Goal: Information Seeking & Learning: Learn about a topic

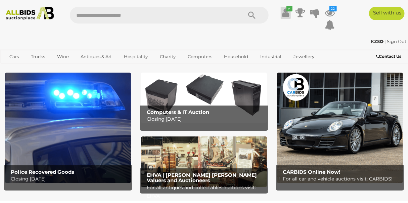
click at [285, 13] on icon at bounding box center [285, 13] width 7 height 12
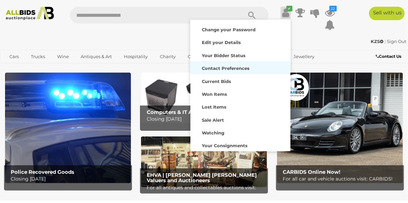
scroll to position [52, 0]
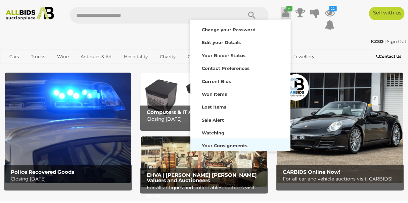
click at [226, 142] on div "Your Consignments" at bounding box center [240, 144] width 97 height 9
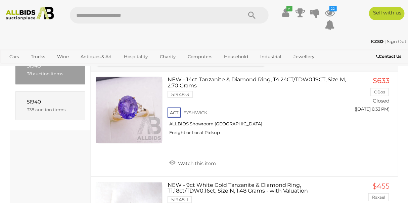
scroll to position [91, 0]
click at [32, 105] on div "338 auction items" at bounding box center [50, 109] width 47 height 8
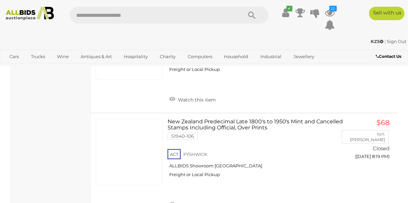
scroll to position [10493, 0]
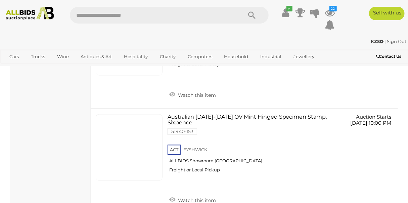
scroll to position [3934, 0]
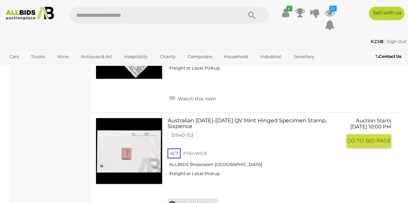
click at [203, 198] on link "Watch this item" at bounding box center [192, 203] width 50 height 10
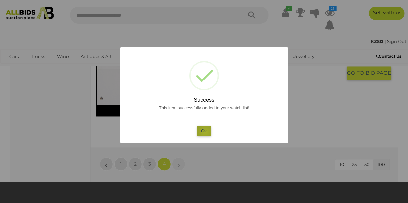
click at [205, 132] on button "Ok" at bounding box center [204, 131] width 14 height 10
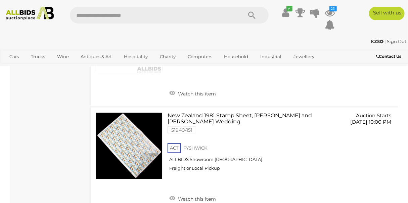
scroll to position [3812, 0]
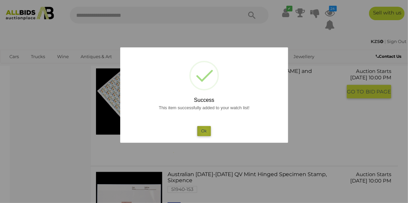
click at [205, 132] on button "Ok" at bounding box center [204, 131] width 14 height 10
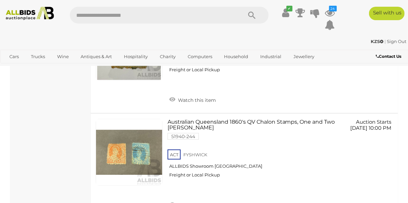
scroll to position [3721, 0]
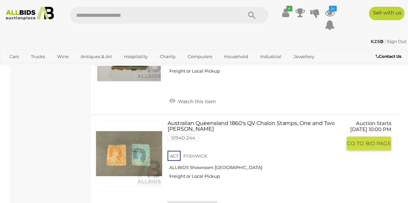
click at [199, 201] on link "Watch this item" at bounding box center [192, 206] width 50 height 10
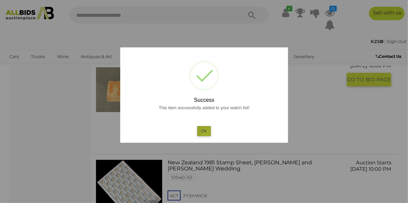
click at [206, 133] on button "Ok" at bounding box center [204, 131] width 14 height 10
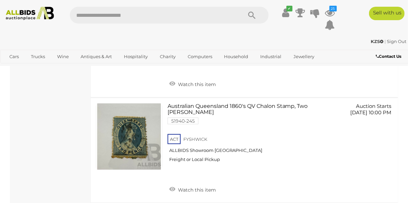
scroll to position [3630, 0]
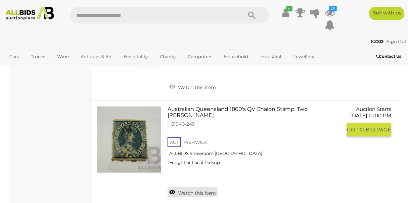
click at [199, 187] on link "Watch this item" at bounding box center [192, 192] width 50 height 10
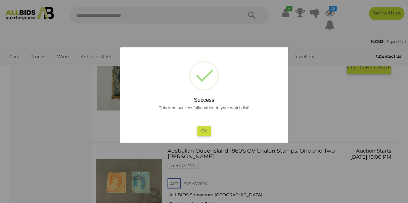
click at [203, 132] on button "Ok" at bounding box center [204, 131] width 14 height 10
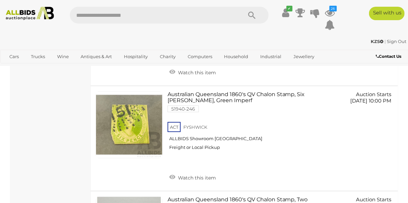
scroll to position [3539, 0]
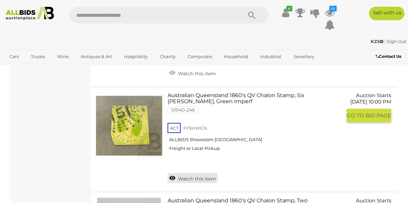
click at [200, 173] on link "Watch this item" at bounding box center [192, 178] width 50 height 10
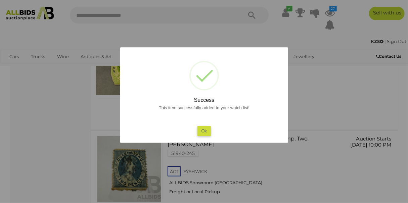
click at [201, 130] on button "Ok" at bounding box center [204, 131] width 14 height 10
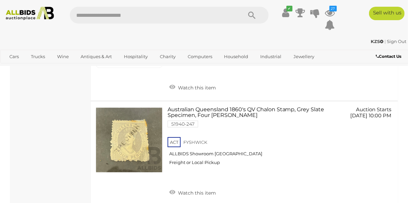
scroll to position [3417, 0]
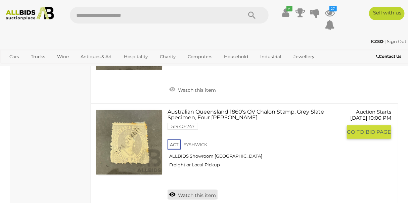
click at [199, 189] on link "Watch this item" at bounding box center [192, 194] width 50 height 10
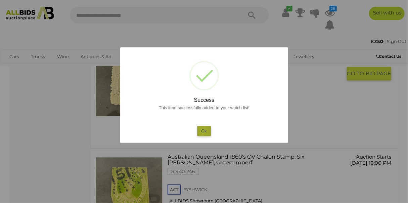
click at [203, 130] on button "Ok" at bounding box center [204, 131] width 14 height 10
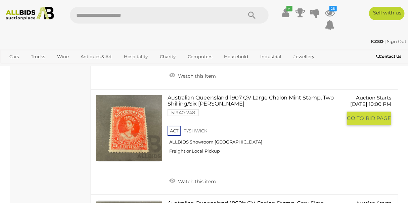
scroll to position [3295, 0]
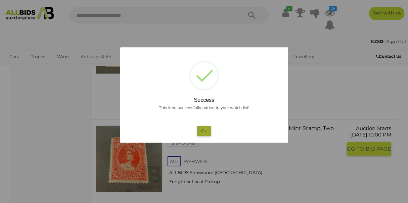
click at [204, 131] on button "Ok" at bounding box center [204, 131] width 14 height 10
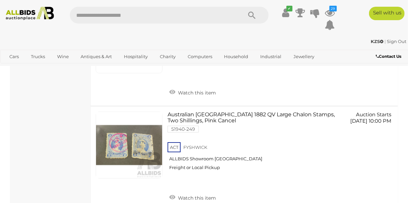
scroll to position [3204, 0]
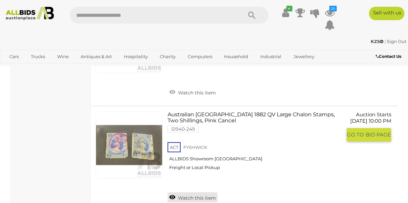
click at [196, 192] on link "Watch this item" at bounding box center [192, 197] width 50 height 10
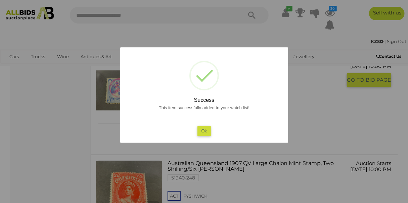
click at [201, 132] on button "Ok" at bounding box center [204, 131] width 14 height 10
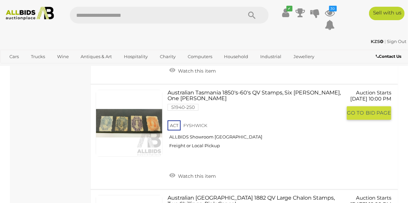
scroll to position [3113, 0]
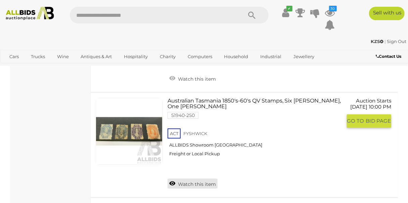
click at [196, 178] on link "Watch this item" at bounding box center [192, 183] width 50 height 10
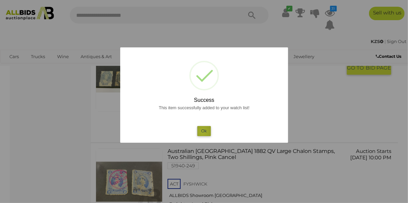
click at [202, 132] on button "Ok" at bounding box center [204, 131] width 14 height 10
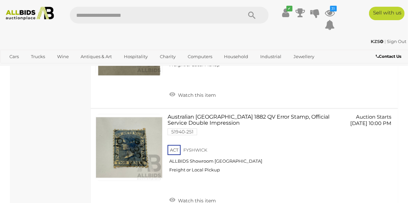
scroll to position [2991, 0]
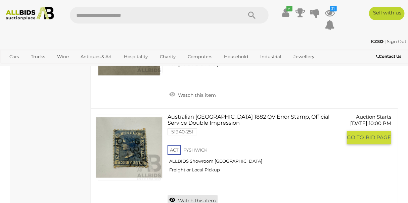
click at [198, 195] on link "Watch this item" at bounding box center [192, 200] width 50 height 10
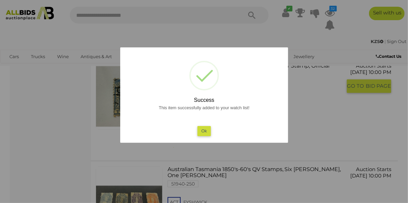
click at [203, 133] on button "Ok" at bounding box center [204, 131] width 14 height 10
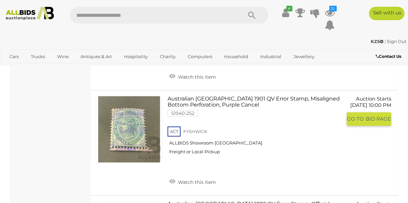
scroll to position [2900, 0]
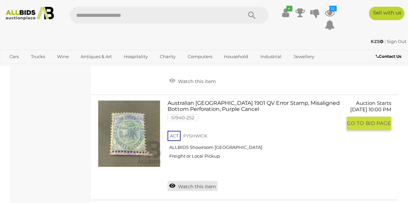
click at [188, 181] on link "Watch this item" at bounding box center [192, 186] width 50 height 10
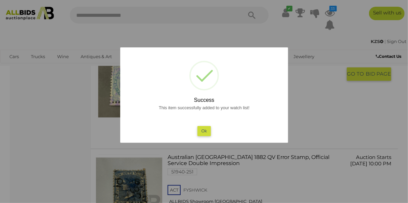
click at [203, 131] on button "Ok" at bounding box center [204, 131] width 14 height 10
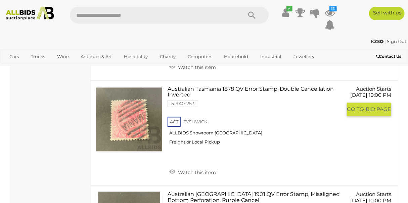
scroll to position [2779, 0]
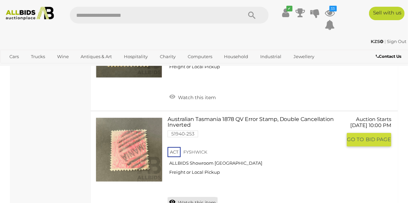
click at [193, 197] on link "Watch this item" at bounding box center [192, 202] width 50 height 10
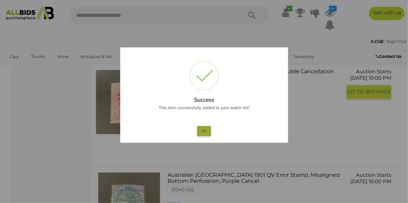
click at [203, 132] on button "Ok" at bounding box center [204, 131] width 14 height 10
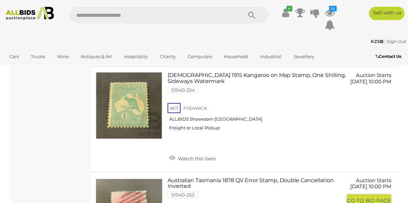
scroll to position [2687, 0]
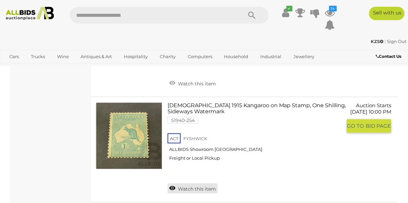
click at [193, 183] on link "Watch this item" at bounding box center [192, 188] width 50 height 10
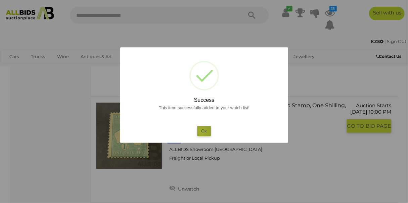
click at [201, 131] on button "Ok" at bounding box center [204, 131] width 14 height 10
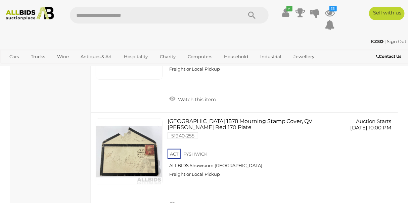
scroll to position [2565, 0]
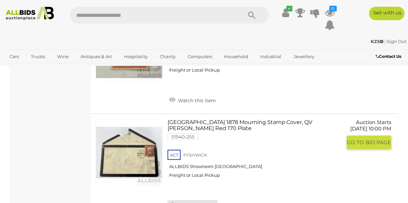
click at [187, 200] on link "Watch this item" at bounding box center [192, 205] width 50 height 10
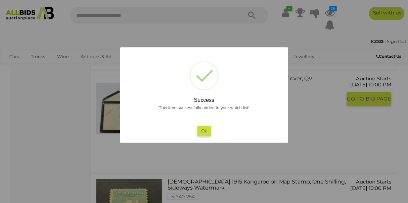
click at [203, 133] on button "Ok" at bounding box center [204, 131] width 14 height 10
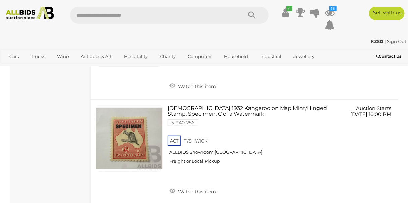
scroll to position [2474, 0]
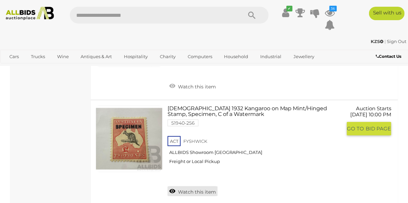
click at [199, 186] on link "Watch this item" at bounding box center [192, 191] width 50 height 10
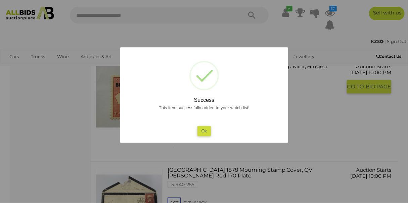
click at [203, 131] on button "Ok" at bounding box center [204, 131] width 14 height 10
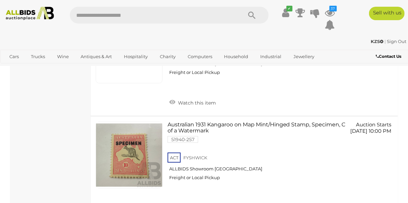
scroll to position [2353, 0]
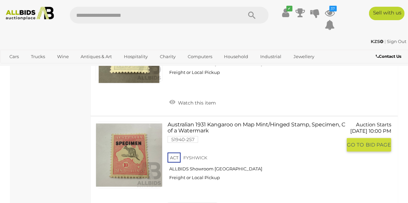
click at [191, 202] on link "Watch this item" at bounding box center [192, 207] width 50 height 10
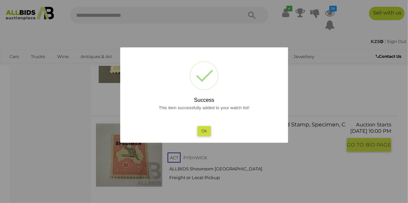
click at [204, 131] on button "Ok" at bounding box center [204, 131] width 14 height 10
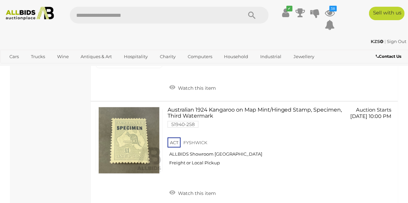
scroll to position [2261, 0]
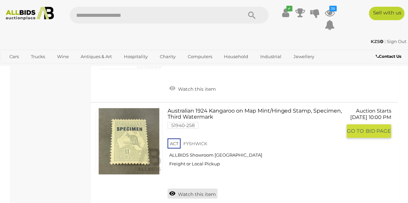
click at [198, 188] on link "Watch this item" at bounding box center [192, 193] width 50 height 10
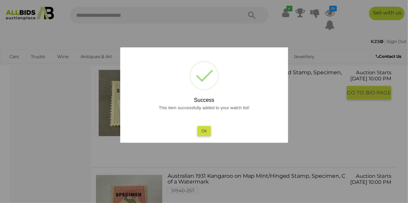
click at [201, 132] on button "Ok" at bounding box center [204, 131] width 14 height 10
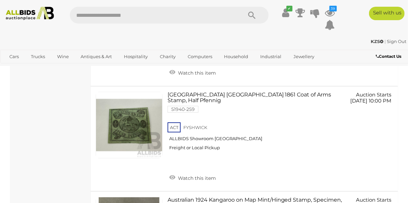
scroll to position [2170, 0]
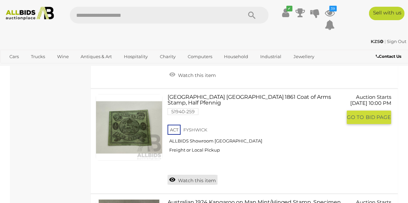
click at [195, 174] on link "Watch this item" at bounding box center [192, 179] width 50 height 10
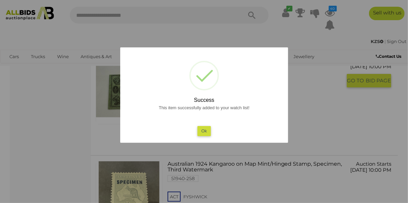
click at [201, 130] on button "Ok" at bounding box center [204, 131] width 14 height 10
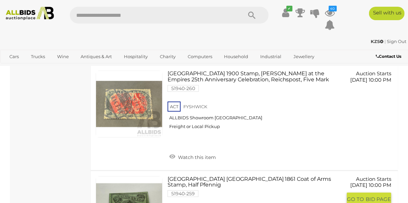
scroll to position [2079, 0]
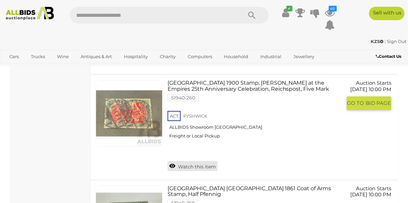
click at [194, 161] on link "Watch this item" at bounding box center [192, 166] width 50 height 10
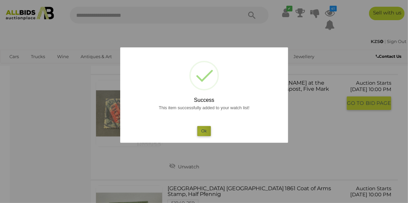
click at [200, 132] on button "Ok" at bounding box center [204, 131] width 14 height 10
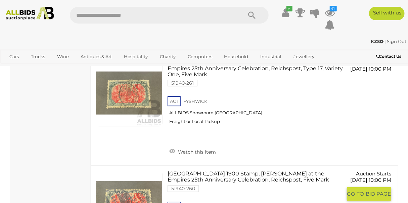
scroll to position [1988, 0]
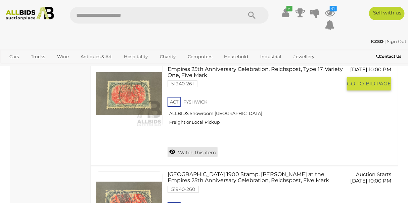
click at [204, 147] on link "Watch this item" at bounding box center [192, 152] width 50 height 10
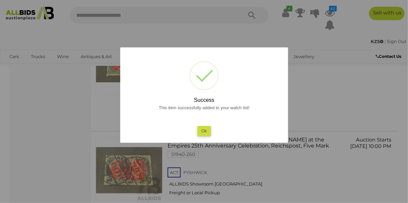
click at [203, 126] on button "Ok" at bounding box center [204, 131] width 14 height 10
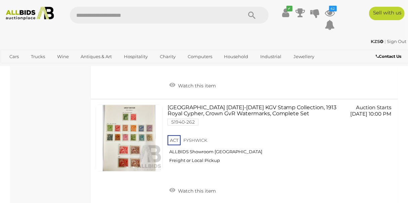
scroll to position [1836, 0]
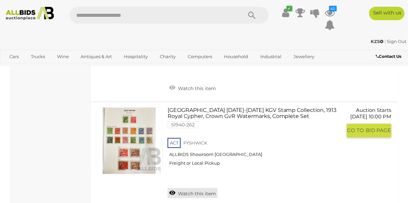
click at [197, 188] on link "Watch this item" at bounding box center [192, 193] width 50 height 10
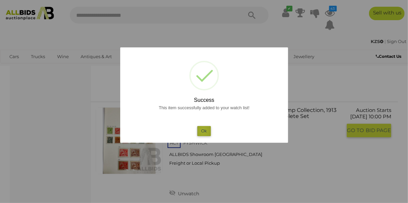
click at [203, 131] on button "Ok" at bounding box center [204, 131] width 14 height 10
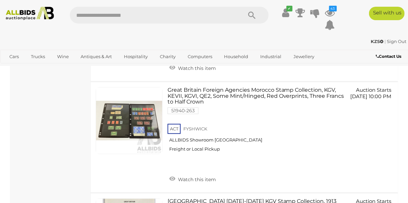
scroll to position [1744, 0]
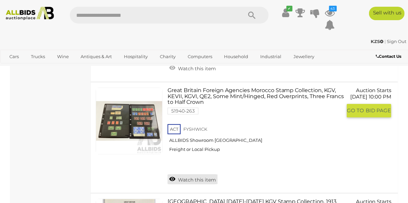
click at [200, 174] on link "Watch this item" at bounding box center [192, 179] width 50 height 10
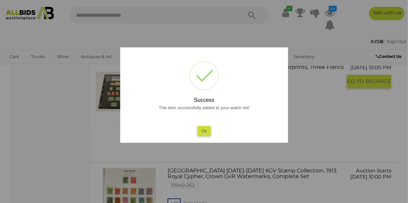
click at [204, 130] on button "Ok" at bounding box center [204, 131] width 14 height 10
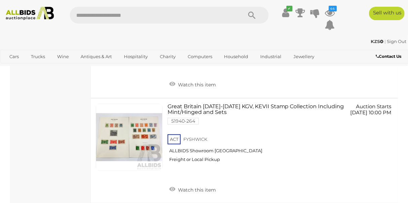
scroll to position [1623, 0]
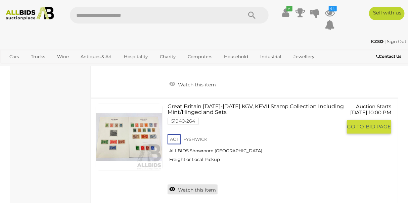
click at [191, 184] on link "Watch this item" at bounding box center [192, 189] width 50 height 10
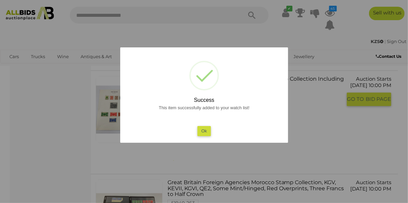
click at [201, 130] on button "Ok" at bounding box center [204, 131] width 14 height 10
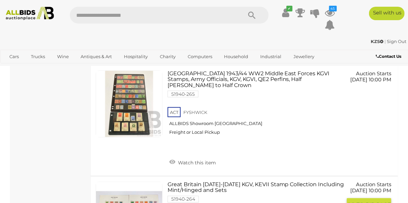
scroll to position [1532, 0]
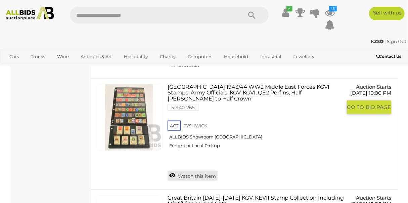
click at [200, 170] on link "Watch this item" at bounding box center [192, 175] width 50 height 10
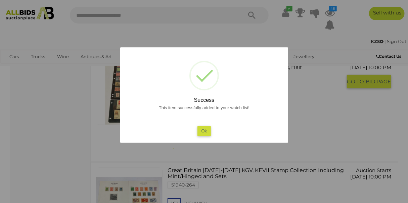
click at [202, 131] on button "Ok" at bounding box center [204, 131] width 14 height 10
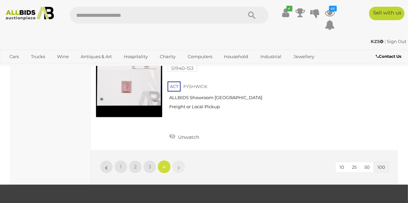
scroll to position [4011, 0]
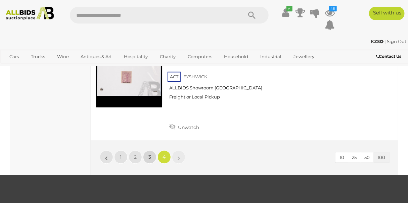
click at [149, 154] on span "3" at bounding box center [149, 157] width 3 height 6
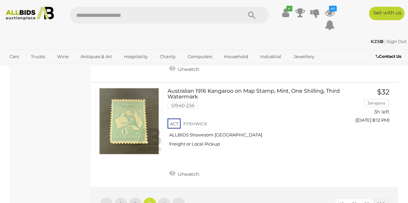
scroll to position [10588, 0]
click at [163, 201] on span "4" at bounding box center [164, 204] width 3 height 6
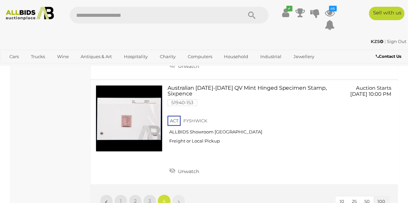
scroll to position [3971, 0]
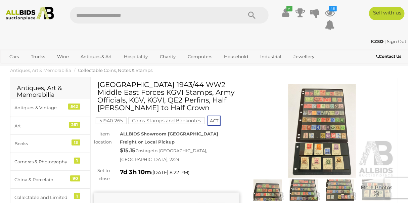
click at [330, 132] on img at bounding box center [321, 131] width 145 height 94
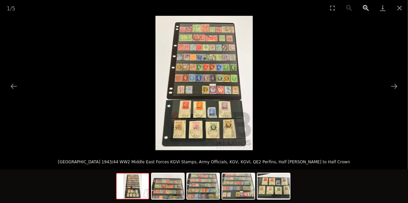
click at [365, 9] on button "Zoom in" at bounding box center [365, 8] width 17 height 16
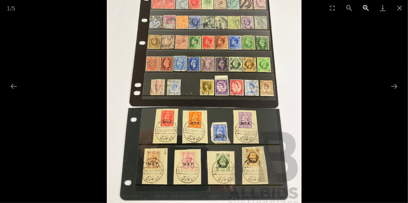
click at [365, 9] on button "Zoom in" at bounding box center [365, 8] width 17 height 16
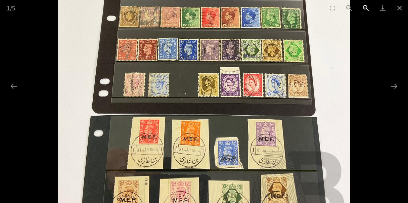
click at [365, 9] on button "Zoom in" at bounding box center [365, 8] width 17 height 16
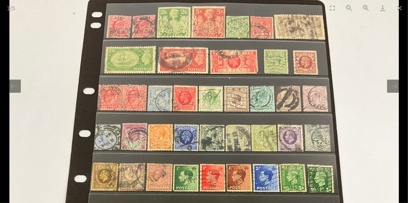
drag, startPoint x: 346, startPoint y: 22, endPoint x: 283, endPoint y: 207, distance: 195.5
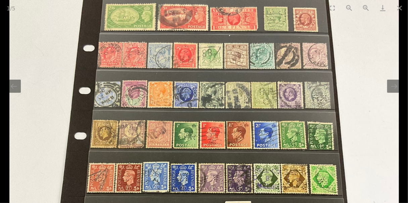
drag, startPoint x: 352, startPoint y: 123, endPoint x: 339, endPoint y: 52, distance: 72.2
click at [339, 52] on img at bounding box center [203, 197] width 389 height 537
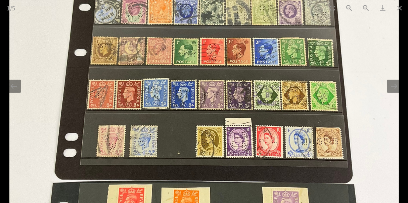
drag, startPoint x: 357, startPoint y: 123, endPoint x: 345, endPoint y: 43, distance: 81.4
click at [345, 43] on img at bounding box center [203, 114] width 389 height 537
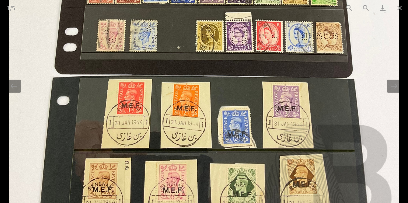
drag, startPoint x: 365, startPoint y: 137, endPoint x: 354, endPoint y: 43, distance: 94.9
click at [354, 43] on img at bounding box center [203, 8] width 389 height 537
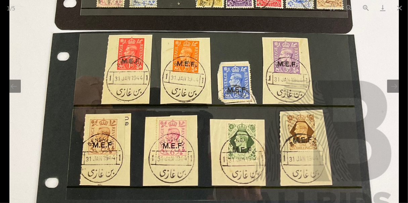
drag, startPoint x: 332, startPoint y: 117, endPoint x: 327, endPoint y: 88, distance: 29.7
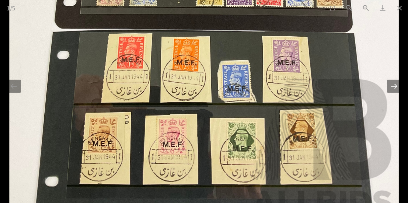
click at [392, 88] on button "Next slide" at bounding box center [394, 86] width 14 height 13
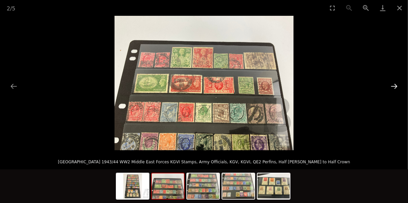
click at [392, 88] on button "Next slide" at bounding box center [394, 86] width 14 height 13
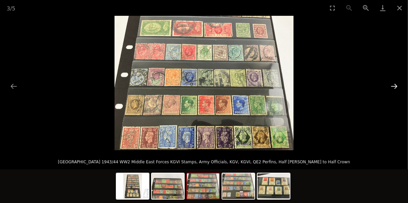
click at [392, 88] on button "Next slide" at bounding box center [394, 86] width 14 height 13
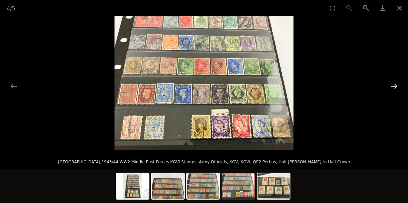
click at [392, 88] on button "Next slide" at bounding box center [394, 86] width 14 height 13
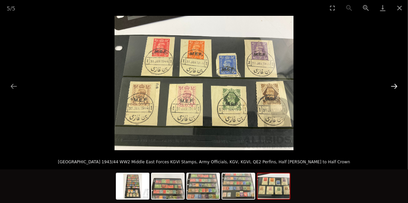
click at [392, 88] on button "Next slide" at bounding box center [394, 86] width 14 height 13
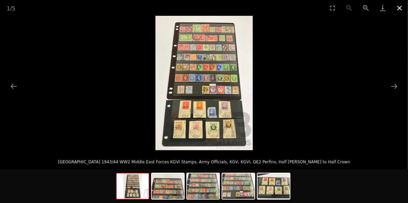
click at [399, 8] on button "Close gallery" at bounding box center [399, 8] width 17 height 16
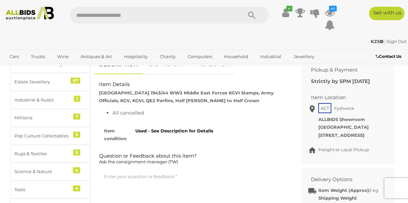
scroll to position [243, 0]
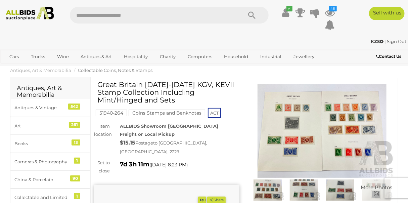
click at [324, 129] on img at bounding box center [321, 131] width 145 height 94
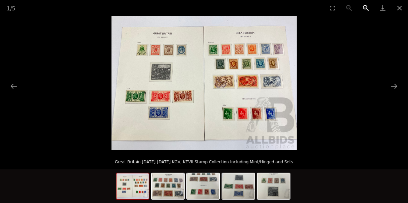
click at [365, 8] on button "Zoom in" at bounding box center [365, 8] width 17 height 16
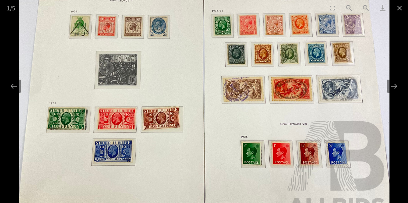
drag, startPoint x: 203, startPoint y: 49, endPoint x: 193, endPoint y: 67, distance: 21.3
click at [193, 67] on img at bounding box center [204, 92] width 370 height 268
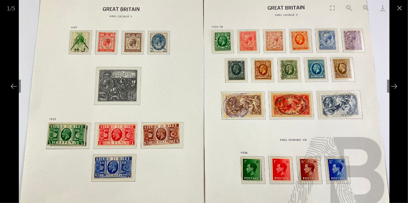
drag, startPoint x: 369, startPoint y: 64, endPoint x: 369, endPoint y: 80, distance: 15.4
click at [369, 80] on img at bounding box center [204, 108] width 370 height 268
click at [393, 88] on button "Next slide" at bounding box center [394, 86] width 14 height 13
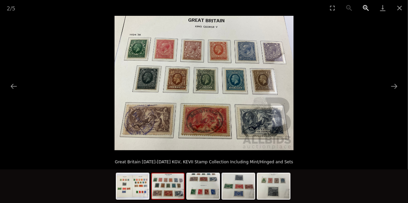
click at [365, 8] on button "Zoom in" at bounding box center [365, 8] width 17 height 16
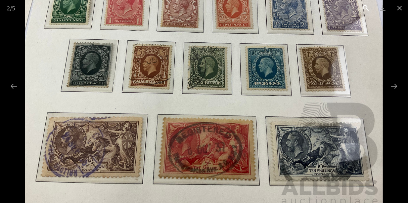
click at [364, 6] on button "Zoom in" at bounding box center [365, 8] width 17 height 16
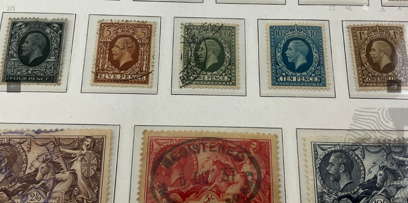
click at [364, 6] on button "Zoom in" at bounding box center [365, 8] width 17 height 16
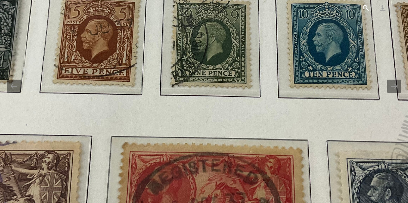
click at [364, 6] on button "Zoom in" at bounding box center [365, 8] width 17 height 16
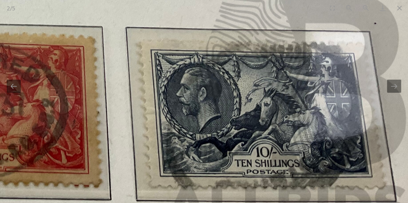
drag, startPoint x: 344, startPoint y: 123, endPoint x: 112, endPoint y: -2, distance: 263.2
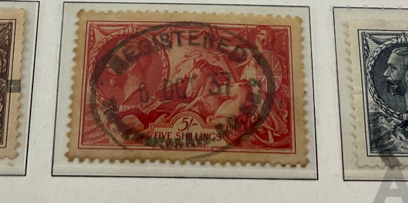
drag, startPoint x: 62, startPoint y: 115, endPoint x: 281, endPoint y: 103, distance: 219.8
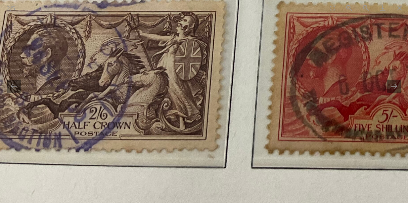
drag, startPoint x: 109, startPoint y: 119, endPoint x: 218, endPoint y: 112, distance: 109.3
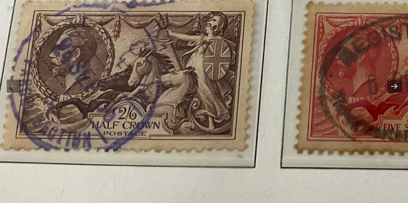
click at [394, 86] on button "Next slide" at bounding box center [394, 86] width 14 height 13
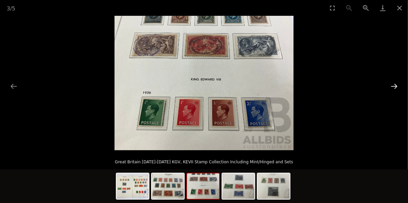
click at [394, 86] on button "Next slide" at bounding box center [394, 86] width 14 height 13
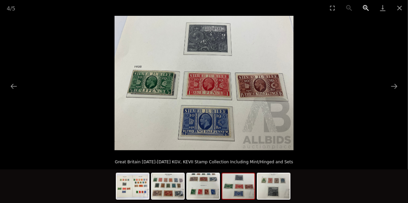
click at [364, 8] on button "Zoom in" at bounding box center [365, 8] width 17 height 16
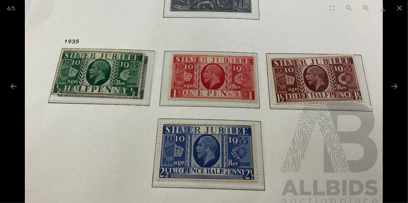
drag, startPoint x: 290, startPoint y: 36, endPoint x: 265, endPoint y: 37, distance: 25.5
click at [265, 37] on img at bounding box center [204, 74] width 358 height 268
click at [398, 8] on button "Close gallery" at bounding box center [399, 8] width 17 height 16
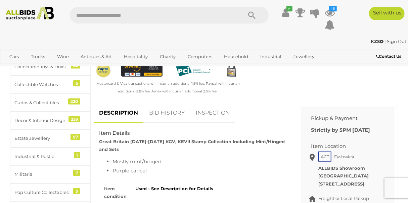
scroll to position [213, 0]
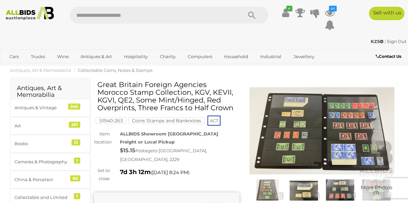
click at [321, 145] on img at bounding box center [321, 131] width 145 height 94
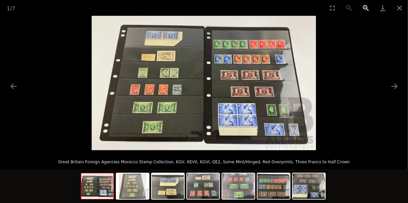
click at [364, 7] on button "Zoom in" at bounding box center [365, 8] width 17 height 16
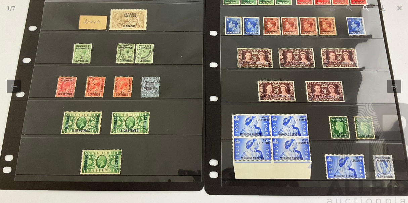
click at [364, 7] on button "Zoom in" at bounding box center [365, 8] width 17 height 16
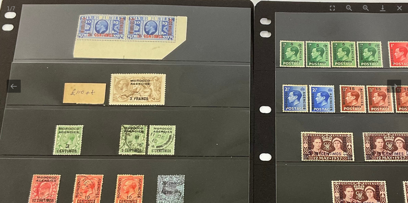
drag, startPoint x: 166, startPoint y: 38, endPoint x: 213, endPoint y: 144, distance: 115.7
click at [213, 144] on img at bounding box center [250, 170] width 672 height 403
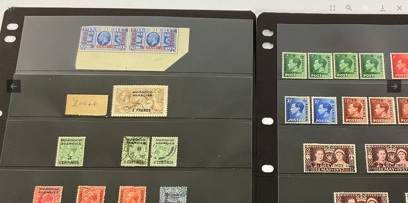
click at [364, 7] on button "Zoom in" at bounding box center [365, 8] width 17 height 16
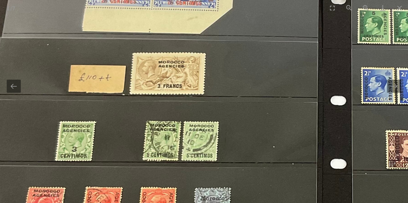
drag, startPoint x: 304, startPoint y: 133, endPoint x: 258, endPoint y: 65, distance: 81.9
click at [258, 65] on img at bounding box center [318, 181] width 897 height 537
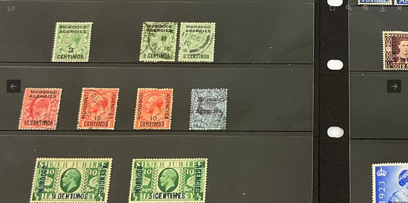
drag, startPoint x: 259, startPoint y: 154, endPoint x: 258, endPoint y: 60, distance: 93.6
click at [258, 60] on img at bounding box center [315, 82] width 897 height 537
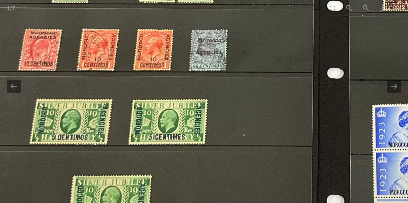
drag, startPoint x: 249, startPoint y: 157, endPoint x: 249, endPoint y: 110, distance: 46.6
click at [249, 110] on img at bounding box center [315, 23] width 897 height 537
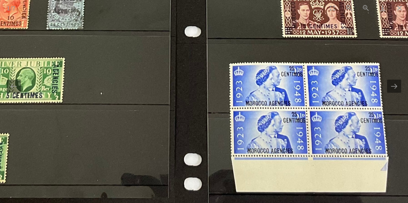
drag, startPoint x: 247, startPoint y: 173, endPoint x: 105, endPoint y: 138, distance: 146.6
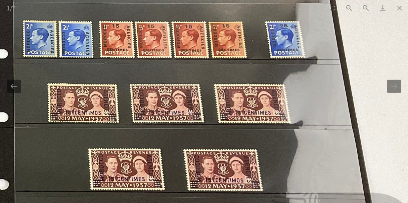
drag, startPoint x: 323, startPoint y: 58, endPoint x: 161, endPoint y: 212, distance: 223.8
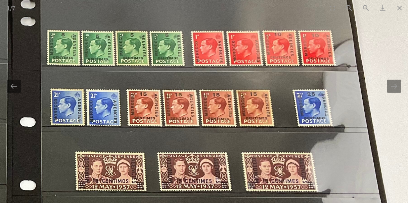
drag, startPoint x: 150, startPoint y: 105, endPoint x: 199, endPoint y: 70, distance: 59.8
click at [199, 70] on img at bounding box center [8, 202] width 897 height 537
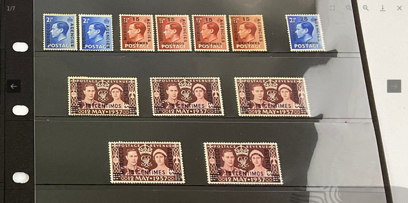
drag, startPoint x: 226, startPoint y: 150, endPoint x: 217, endPoint y: 76, distance: 74.5
click at [217, 76] on img at bounding box center [1, 127] width 897 height 537
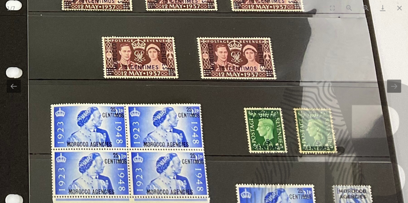
drag, startPoint x: 202, startPoint y: 160, endPoint x: 196, endPoint y: 73, distance: 86.8
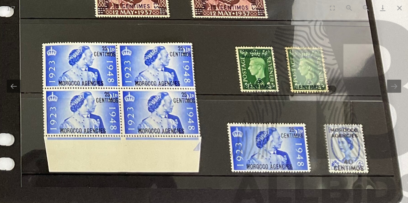
drag, startPoint x: 220, startPoint y: 126, endPoint x: 212, endPoint y: 88, distance: 39.2
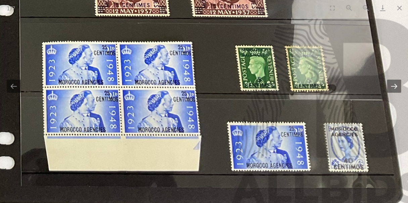
click at [393, 87] on button "Next slide" at bounding box center [394, 86] width 14 height 13
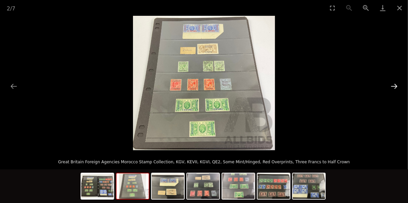
click at [393, 87] on button "Next slide" at bounding box center [394, 86] width 14 height 13
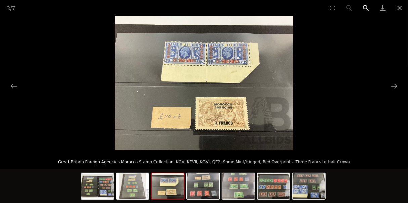
click at [364, 7] on button "Zoom in" at bounding box center [365, 8] width 17 height 16
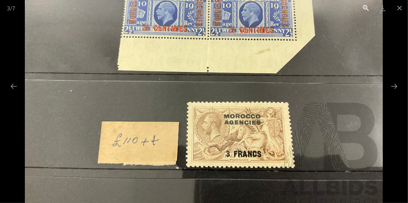
click at [364, 7] on button "Zoom in" at bounding box center [365, 8] width 17 height 16
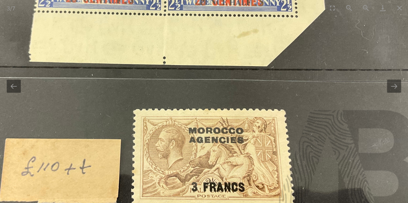
drag, startPoint x: 327, startPoint y: 56, endPoint x: 282, endPoint y: 58, distance: 45.4
click at [282, 58] on img at bounding box center [158, 66] width 537 height 403
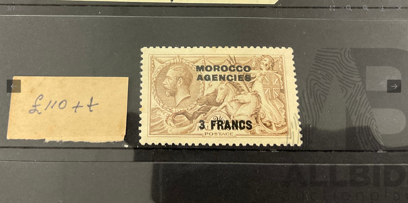
drag, startPoint x: 314, startPoint y: 152, endPoint x: 323, endPoint y: 90, distance: 62.7
click at [323, 90] on img at bounding box center [165, 4] width 537 height 403
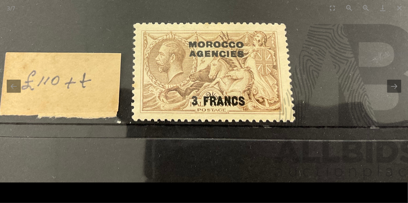
drag, startPoint x: 295, startPoint y: 164, endPoint x: 288, endPoint y: 40, distance: 124.0
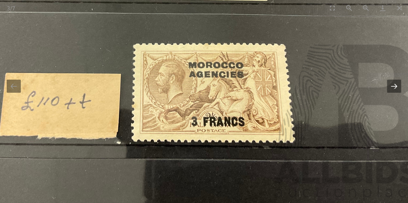
click at [392, 89] on button "Next slide" at bounding box center [394, 86] width 14 height 13
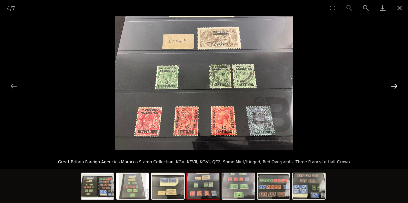
click at [392, 89] on button "Next slide" at bounding box center [394, 86] width 14 height 13
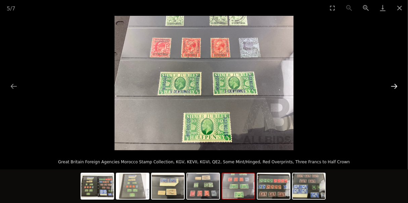
click at [392, 89] on button "Next slide" at bounding box center [394, 86] width 14 height 13
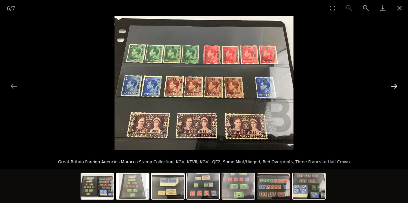
click at [392, 89] on button "Next slide" at bounding box center [394, 86] width 14 height 13
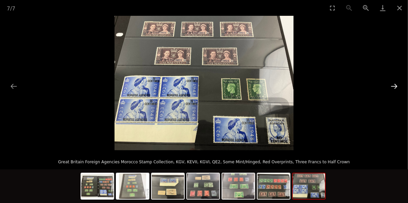
click at [392, 89] on button "Next slide" at bounding box center [394, 86] width 14 height 13
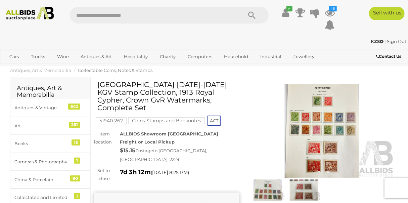
click at [316, 118] on img at bounding box center [321, 131] width 145 height 94
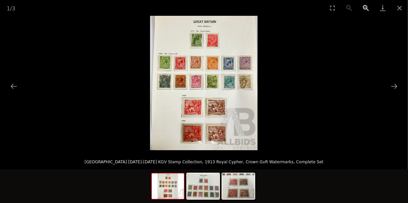
click at [364, 7] on button "Zoom in" at bounding box center [365, 8] width 17 height 16
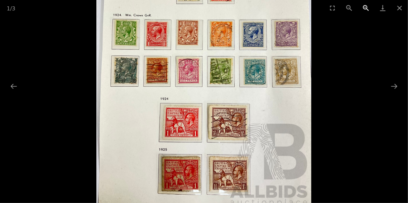
click at [364, 7] on button "Zoom in" at bounding box center [365, 8] width 17 height 16
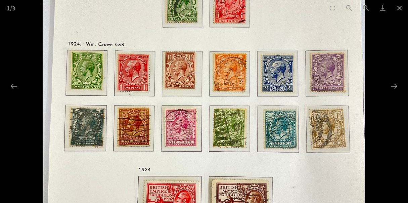
drag, startPoint x: 308, startPoint y: 35, endPoint x: 265, endPoint y: 102, distance: 80.3
click at [265, 102] on img at bounding box center [204, 132] width 322 height 403
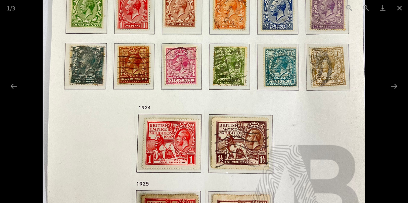
drag, startPoint x: 265, startPoint y: 121, endPoint x: 262, endPoint y: 58, distance: 62.8
click at [262, 58] on img at bounding box center [204, 70] width 322 height 403
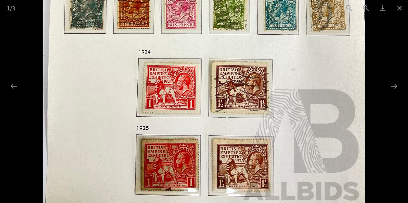
drag, startPoint x: 250, startPoint y: 83, endPoint x: 252, endPoint y: 37, distance: 46.0
click at [252, 37] on img at bounding box center [204, 14] width 322 height 403
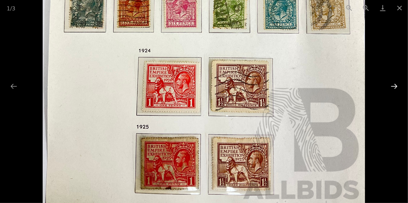
click at [394, 86] on button "Next slide" at bounding box center [394, 86] width 14 height 13
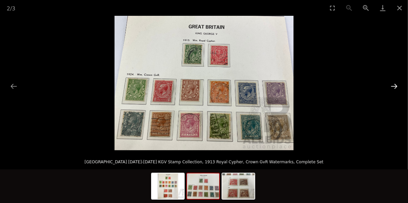
click at [394, 86] on button "Next slide" at bounding box center [394, 86] width 14 height 13
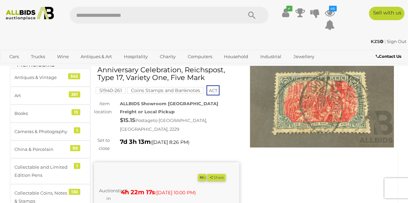
scroll to position [30, 0]
click at [309, 108] on img at bounding box center [321, 101] width 145 height 94
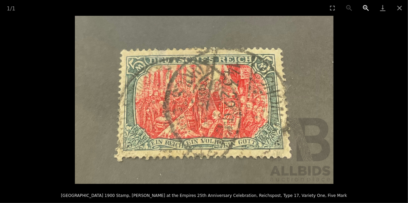
click at [363, 8] on button "Zoom in" at bounding box center [365, 8] width 17 height 16
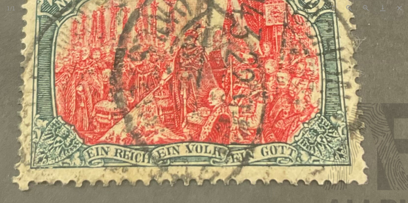
drag, startPoint x: 289, startPoint y: 58, endPoint x: 277, endPoint y: 26, distance: 34.0
click at [277, 26] on img at bounding box center [192, 67] width 516 height 336
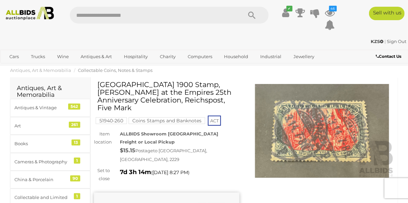
click at [327, 132] on img at bounding box center [321, 131] width 145 height 94
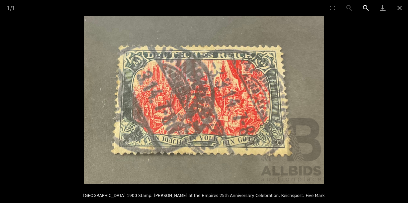
click at [364, 9] on button "Zoom in" at bounding box center [365, 8] width 17 height 16
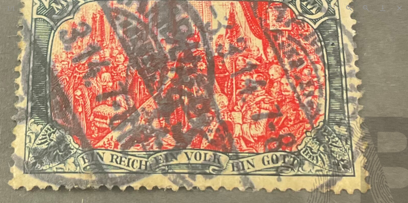
drag, startPoint x: 266, startPoint y: 63, endPoint x: 256, endPoint y: 45, distance: 21.2
click at [256, 45] on img at bounding box center [193, 81] width 481 height 336
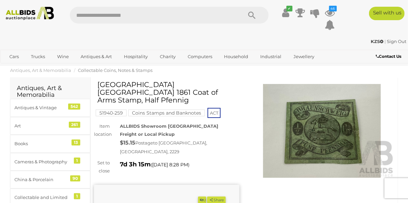
click at [314, 139] on img at bounding box center [321, 131] width 145 height 94
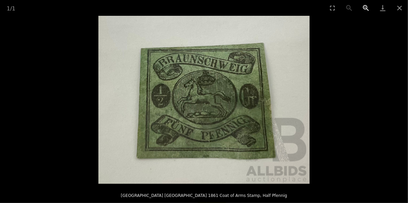
click at [364, 8] on button "Zoom in" at bounding box center [365, 8] width 17 height 16
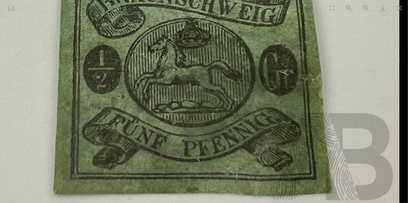
drag, startPoint x: 291, startPoint y: 47, endPoint x: 235, endPoint y: 25, distance: 59.8
click at [235, 25] on img at bounding box center [188, 77] width 422 height 336
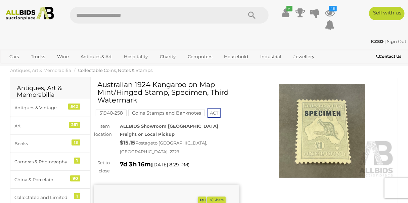
click at [314, 126] on img at bounding box center [321, 131] width 145 height 94
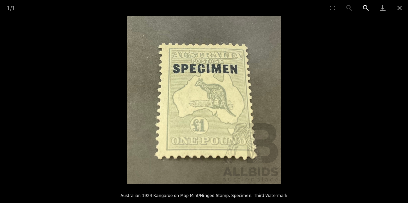
click at [365, 7] on button "Zoom in" at bounding box center [365, 8] width 17 height 16
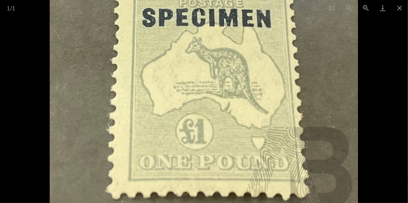
drag, startPoint x: 344, startPoint y: 31, endPoint x: 323, endPoint y: 12, distance: 28.0
click at [323, 12] on div "1 / 1 Australian 1924 Kangaroo on Map Mint/Hinged Stamp, Specimen, Third Waterm…" at bounding box center [204, 101] width 408 height 203
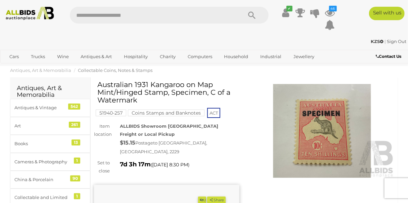
click at [310, 129] on img at bounding box center [321, 131] width 145 height 94
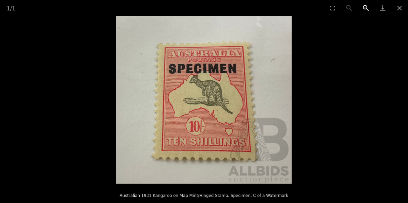
click at [365, 5] on button "Zoom in" at bounding box center [365, 8] width 17 height 16
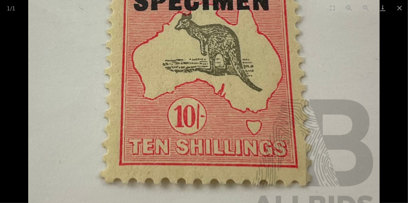
drag, startPoint x: 348, startPoint y: 38, endPoint x: 312, endPoint y: 2, distance: 51.0
click at [312, 2] on div "1 / 1 Australian 1931 Kangaroo on Map Mint/Hinged Stamp, Specimen, C of a Water…" at bounding box center [204, 101] width 408 height 203
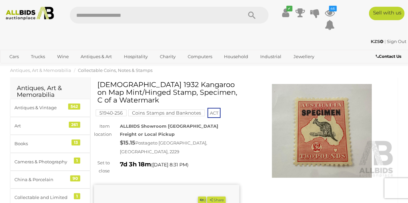
click at [326, 135] on img at bounding box center [321, 131] width 145 height 94
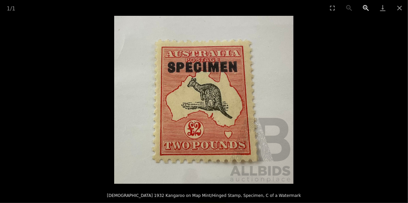
click at [365, 8] on button "Zoom in" at bounding box center [365, 8] width 17 height 16
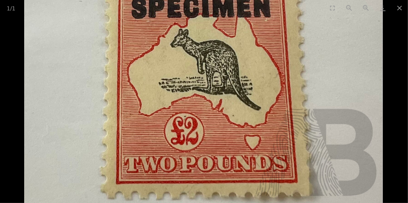
drag, startPoint x: 342, startPoint y: 31, endPoint x: 311, endPoint y: 4, distance: 40.7
click at [311, 4] on div "1 / 1 Australian 1932 Kangaroo on Map Mint/Hinged Stamp, Specimen, C of a Water…" at bounding box center [204, 101] width 408 height 203
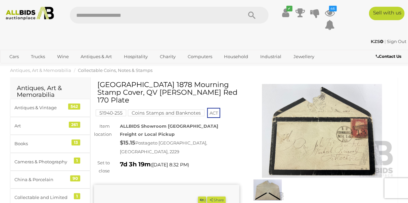
click at [320, 138] on img at bounding box center [321, 131] width 145 height 94
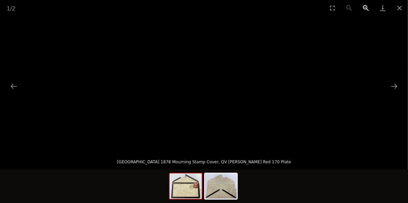
click at [365, 7] on button "Zoom in" at bounding box center [365, 8] width 17 height 16
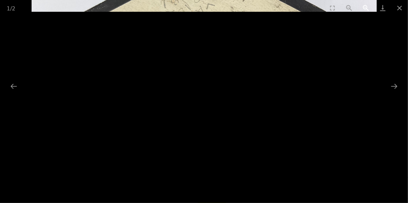
click at [364, 9] on button "Zoom in" at bounding box center [365, 8] width 17 height 16
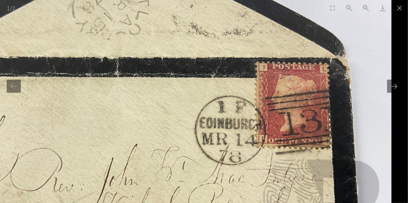
drag, startPoint x: 334, startPoint y: 67, endPoint x: 178, endPoint y: 119, distance: 163.7
click at [178, 119] on img at bounding box center [132, 116] width 517 height 403
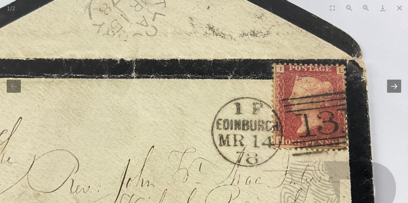
click at [396, 89] on button "Next slide" at bounding box center [394, 86] width 14 height 13
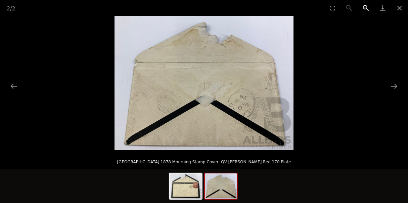
click at [366, 7] on button "Zoom in" at bounding box center [365, 8] width 17 height 16
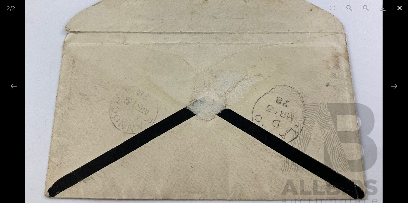
click at [397, 8] on button "Close gallery" at bounding box center [399, 8] width 17 height 16
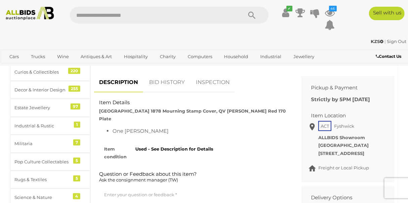
scroll to position [213, 0]
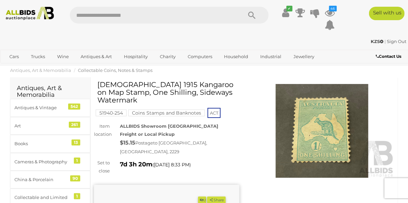
click at [327, 135] on img at bounding box center [321, 131] width 145 height 94
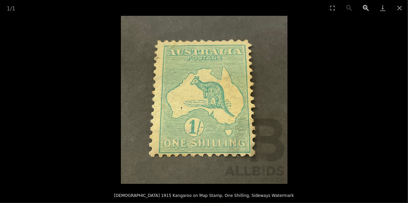
click at [365, 7] on button "Zoom in" at bounding box center [365, 8] width 17 height 16
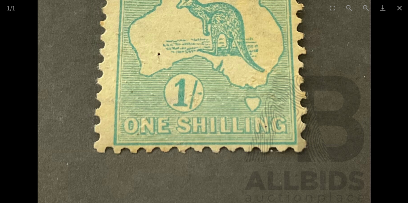
drag, startPoint x: 266, startPoint y: 142, endPoint x: 234, endPoint y: 82, distance: 68.6
click at [234, 82] on img at bounding box center [204, 39] width 333 height 336
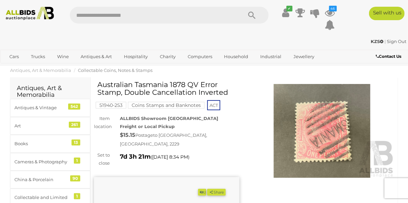
click at [313, 125] on img at bounding box center [321, 131] width 145 height 94
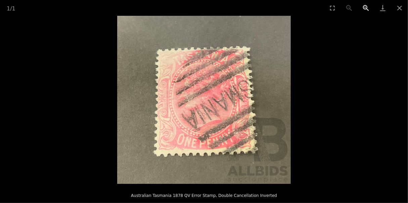
click at [364, 6] on button "Zoom in" at bounding box center [365, 8] width 17 height 16
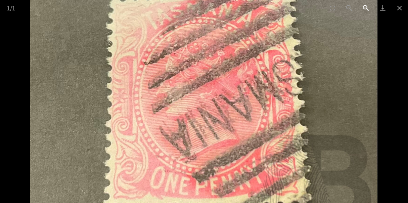
click at [364, 6] on button "Zoom in" at bounding box center [365, 8] width 17 height 16
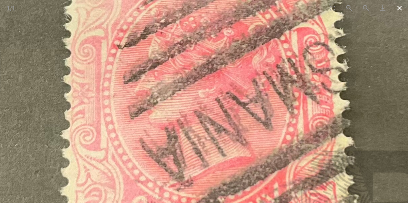
click at [399, 7] on button "Close gallery" at bounding box center [399, 8] width 17 height 16
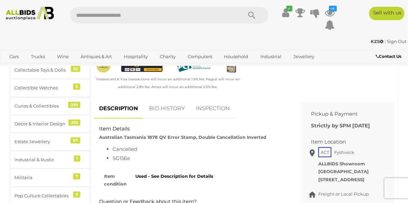
scroll to position [182, 0]
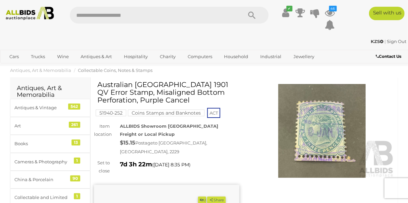
click at [319, 133] on img at bounding box center [321, 131] width 145 height 94
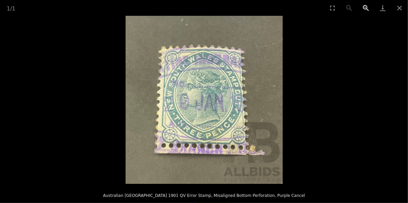
click at [365, 6] on button "Zoom in" at bounding box center [365, 8] width 17 height 16
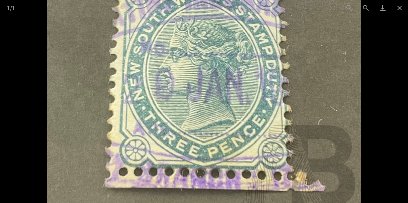
drag, startPoint x: 342, startPoint y: 41, endPoint x: 323, endPoint y: 18, distance: 28.8
click at [323, 18] on img at bounding box center [204, 81] width 314 height 336
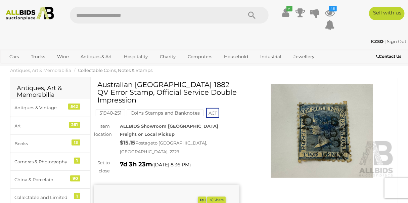
click at [331, 140] on img at bounding box center [321, 131] width 145 height 94
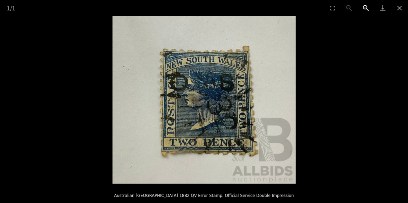
click at [364, 7] on button "Zoom in" at bounding box center [365, 8] width 17 height 16
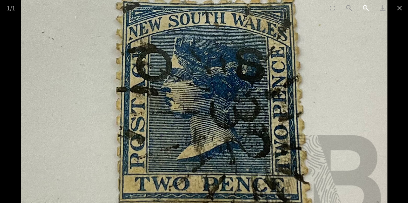
click at [364, 7] on button "Zoom in" at bounding box center [365, 8] width 17 height 16
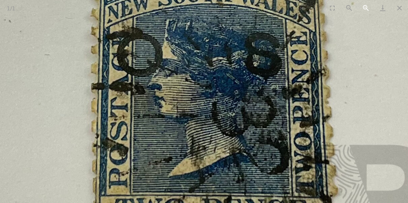
click at [364, 7] on button "Zoom in" at bounding box center [365, 8] width 17 height 16
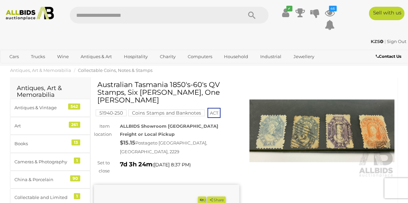
click at [303, 116] on img at bounding box center [321, 131] width 145 height 94
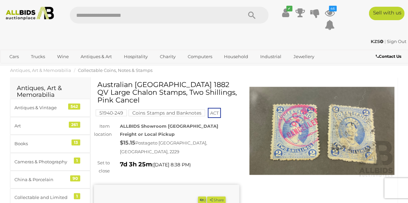
click at [309, 129] on img at bounding box center [321, 131] width 145 height 94
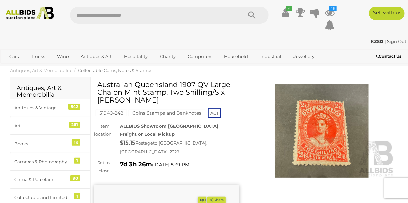
click at [313, 131] on img at bounding box center [321, 131] width 145 height 94
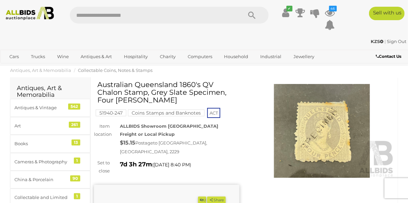
click at [318, 125] on img at bounding box center [321, 131] width 145 height 94
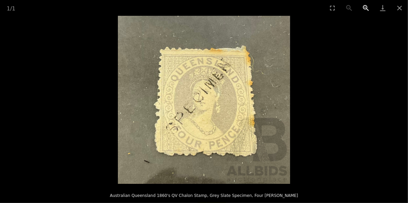
click at [364, 7] on button "Zoom in" at bounding box center [365, 8] width 17 height 16
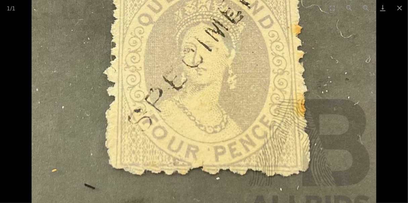
drag, startPoint x: 322, startPoint y: 78, endPoint x: 299, endPoint y: 42, distance: 42.7
click at [299, 42] on img at bounding box center [204, 63] width 344 height 336
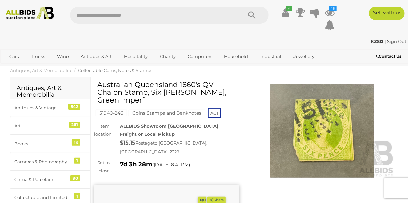
click at [311, 131] on img at bounding box center [321, 131] width 145 height 94
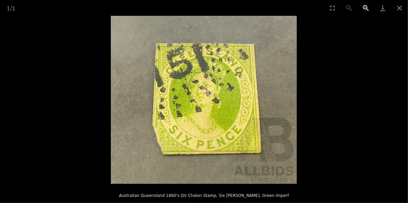
click at [363, 8] on button "Zoom in" at bounding box center [365, 8] width 17 height 16
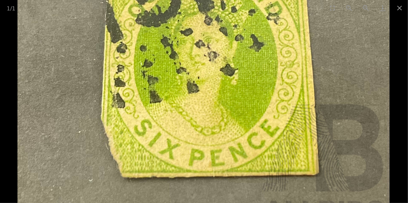
drag, startPoint x: 290, startPoint y: 67, endPoint x: 245, endPoint y: 36, distance: 54.5
click at [245, 36] on img at bounding box center [204, 69] width 372 height 336
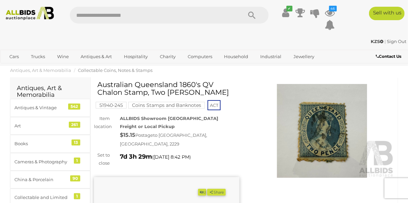
click at [326, 140] on img at bounding box center [321, 131] width 145 height 94
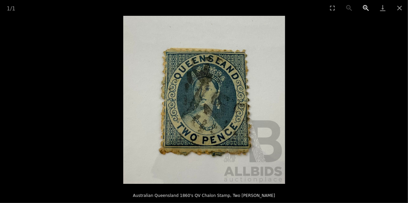
click at [363, 6] on button "Zoom in" at bounding box center [365, 8] width 17 height 16
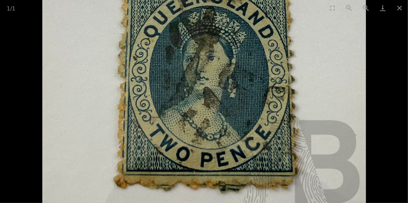
drag, startPoint x: 333, startPoint y: 53, endPoint x: 324, endPoint y: 34, distance: 21.5
click at [324, 34] on img at bounding box center [203, 79] width 323 height 336
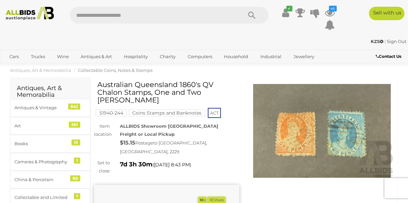
click at [306, 132] on img at bounding box center [321, 131] width 145 height 94
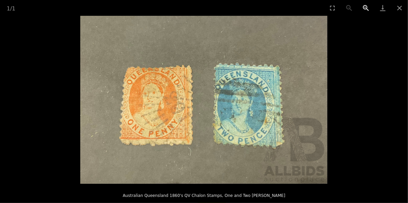
click at [365, 7] on button "Zoom in" at bounding box center [365, 8] width 17 height 16
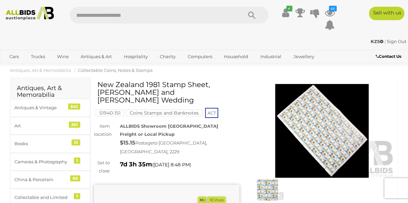
click at [320, 125] on img at bounding box center [321, 131] width 145 height 94
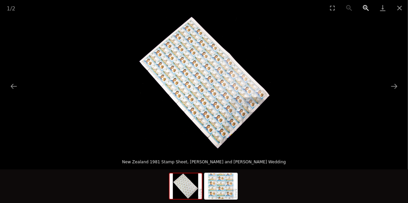
click at [364, 8] on button "Zoom in" at bounding box center [365, 8] width 17 height 16
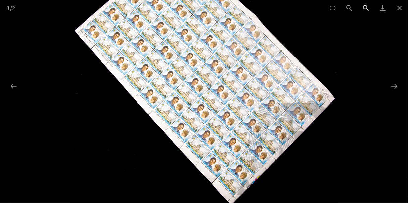
click at [364, 8] on button "Zoom in" at bounding box center [365, 8] width 17 height 16
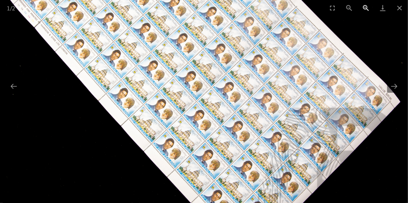
click at [364, 8] on button "Zoom in" at bounding box center [365, 8] width 17 height 16
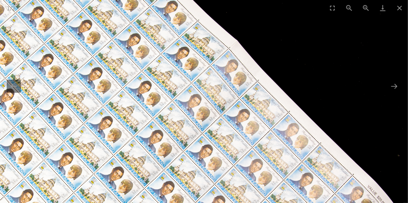
drag, startPoint x: 355, startPoint y: 68, endPoint x: 278, endPoint y: 170, distance: 127.6
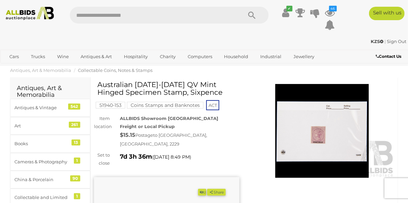
click at [324, 134] on img at bounding box center [321, 131] width 145 height 94
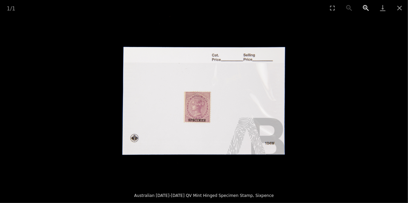
click at [364, 8] on button "Zoom in" at bounding box center [365, 8] width 17 height 16
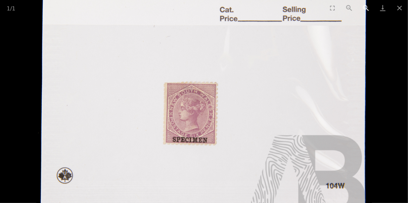
click at [364, 8] on button "Zoom in" at bounding box center [365, 8] width 17 height 16
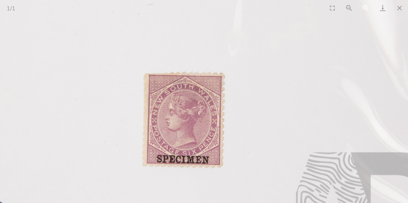
click at [364, 8] on button "Zoom in" at bounding box center [365, 8] width 17 height 16
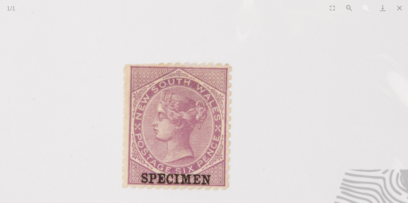
click at [364, 8] on button "Zoom in" at bounding box center [365, 8] width 17 height 16
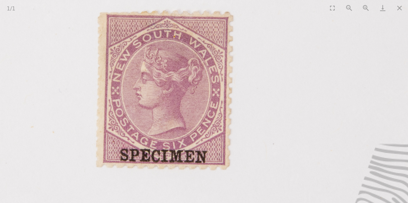
drag, startPoint x: 308, startPoint y: 120, endPoint x: 302, endPoint y: 78, distance: 42.9
click at [302, 78] on img at bounding box center [198, 53] width 839 height 839
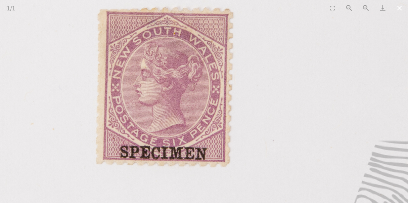
click at [397, 8] on button "Close gallery" at bounding box center [399, 8] width 17 height 16
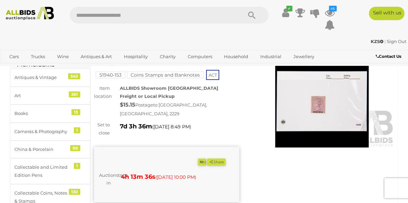
scroll to position [30, 0]
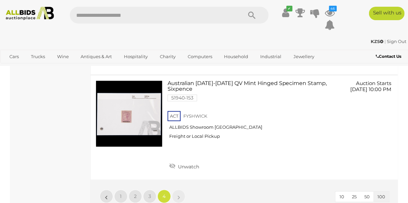
scroll to position [3971, 0]
click at [331, 11] on icon "46" at bounding box center [333, 9] width 8 height 6
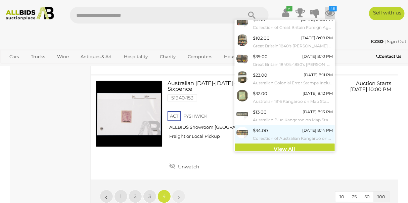
scroll to position [79, 0]
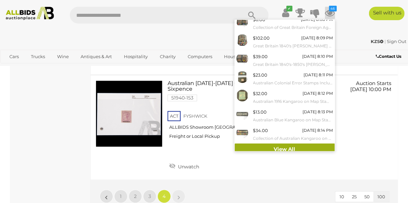
click at [283, 147] on link "View All" at bounding box center [285, 149] width 100 height 12
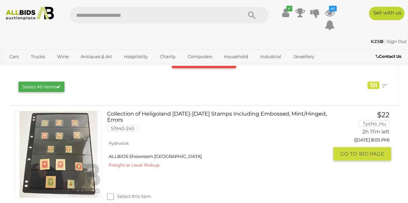
scroll to position [91, 0]
